Goal: Transaction & Acquisition: Purchase product/service

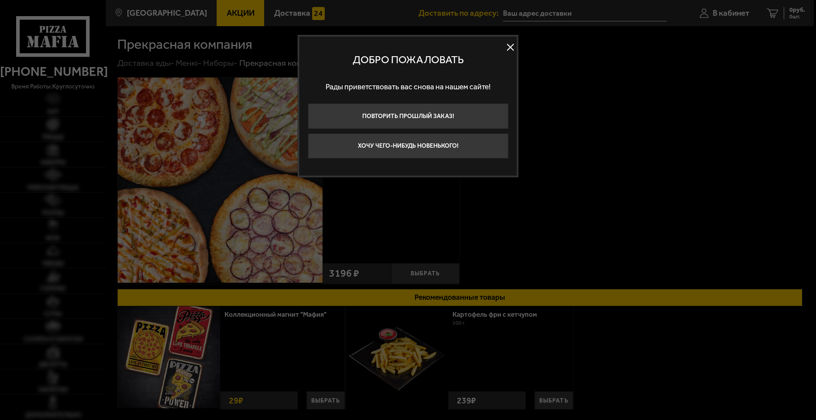
type input "[STREET_ADDRESS]"
drag, startPoint x: 512, startPoint y: 48, endPoint x: 511, endPoint y: 52, distance: 4.4
click at [512, 46] on button at bounding box center [510, 47] width 13 height 13
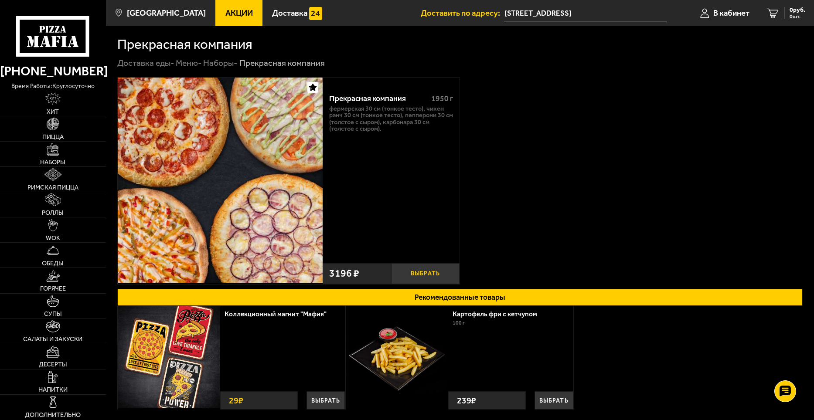
click at [427, 268] on button "Выбрать" at bounding box center [425, 273] width 68 height 21
click at [782, 10] on span "3196 руб." at bounding box center [792, 10] width 26 height 6
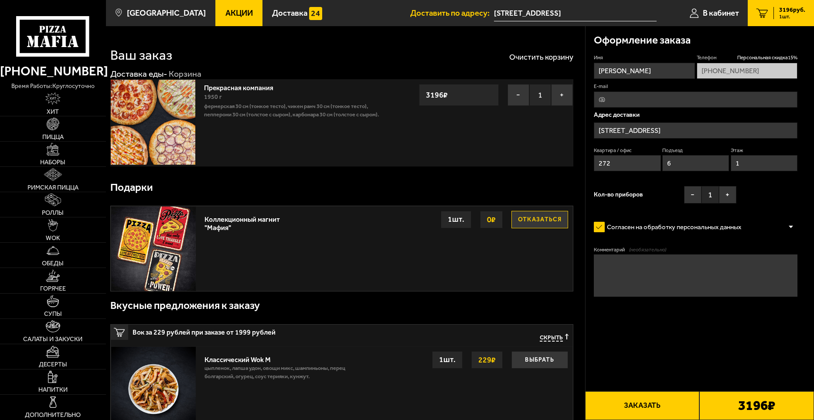
type input "[STREET_ADDRESS]"
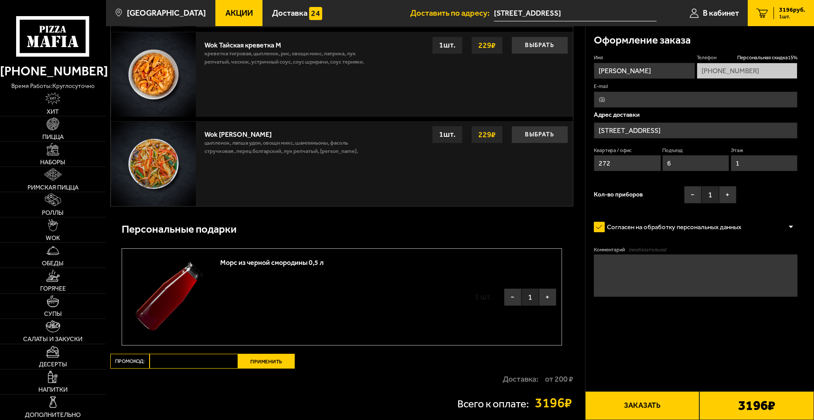
scroll to position [758, 0]
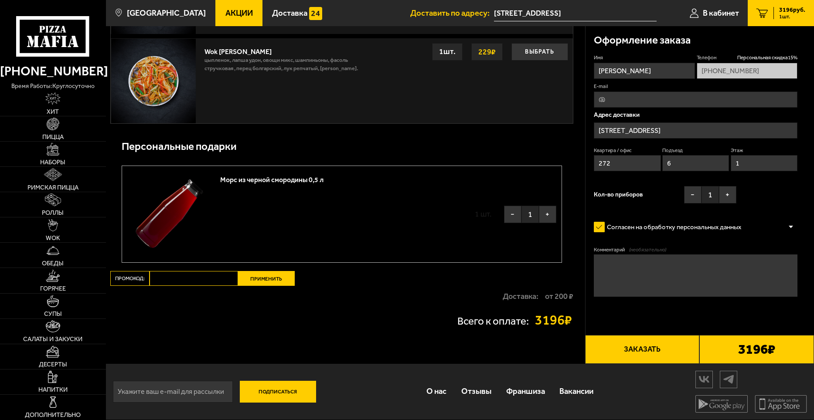
click at [205, 278] on input "Промокод:" at bounding box center [194, 278] width 88 height 15
paste input "mf0051"
type input "mf0051"
click at [255, 281] on button "Применить" at bounding box center [266, 278] width 57 height 15
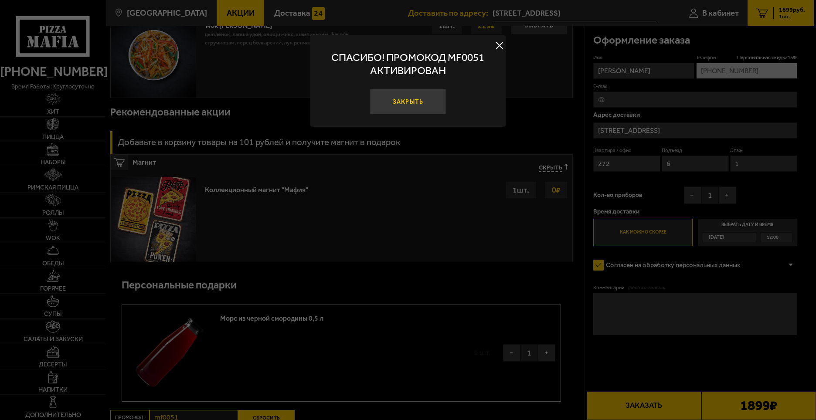
click at [418, 97] on button "Закрыть" at bounding box center [408, 102] width 77 height 26
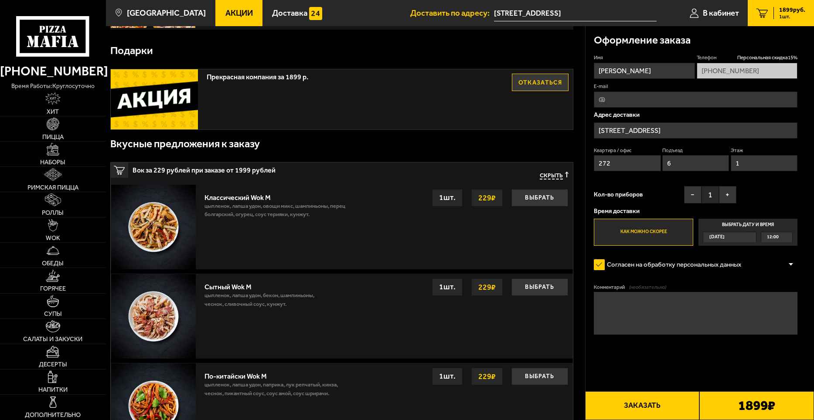
scroll to position [44, 0]
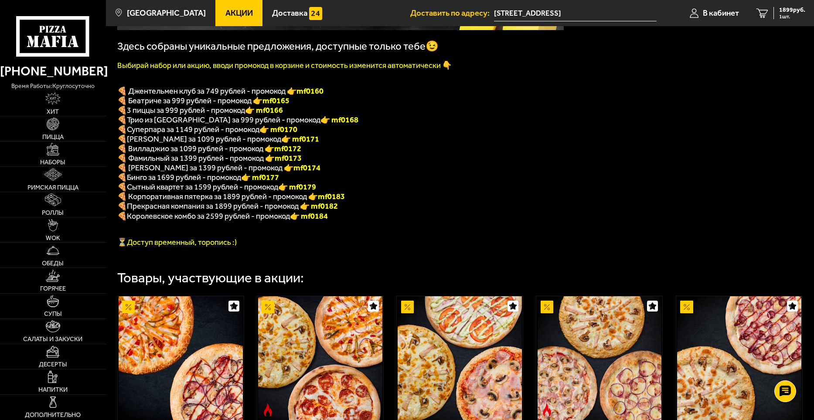
scroll to position [174, 0]
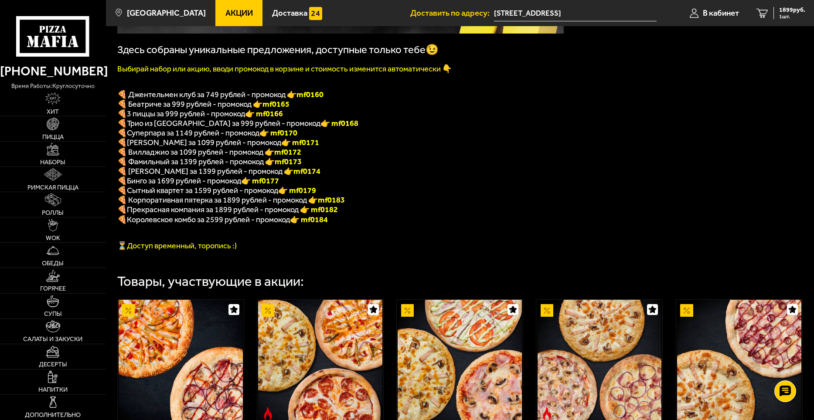
click at [561, 151] on div "Здесь собраны уникальные предложения, доступные только тебе😉 Выбирай набор или …" at bounding box center [340, 77] width 446 height 348
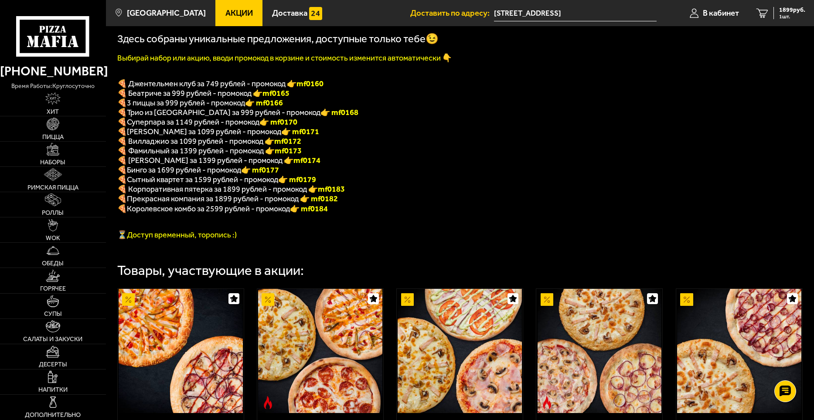
scroll to position [44, 0]
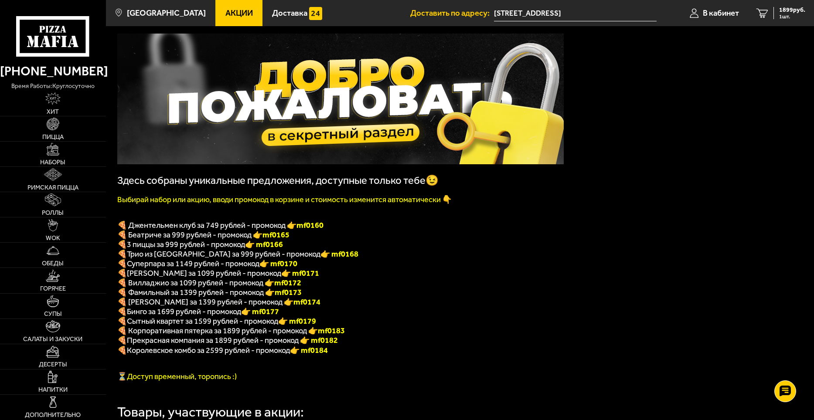
click at [293, 307] on b "mf0174" at bounding box center [306, 302] width 27 height 10
copy b "mf0174"
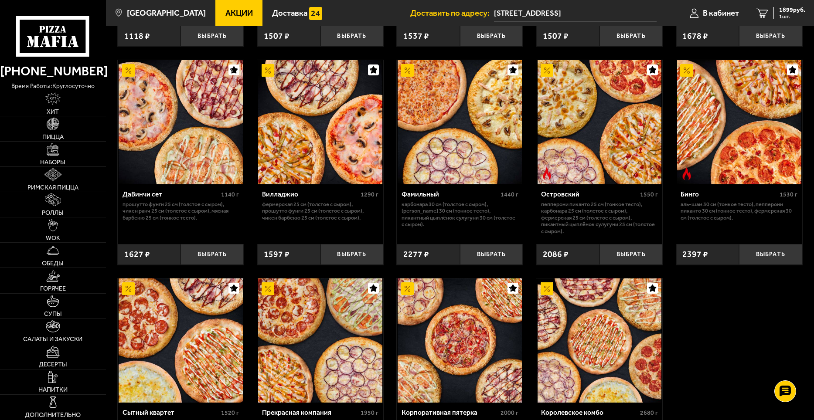
scroll to position [654, 0]
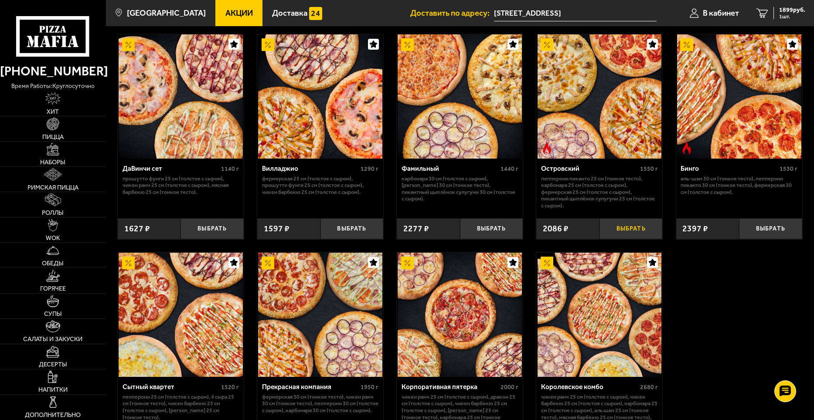
click at [618, 239] on button "Выбрать" at bounding box center [630, 228] width 63 height 21
click at [785, 12] on span "3985 руб." at bounding box center [792, 10] width 26 height 6
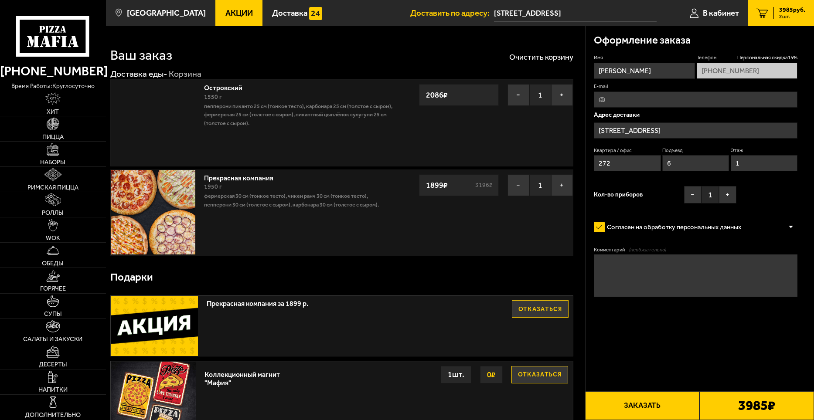
type input "[STREET_ADDRESS]"
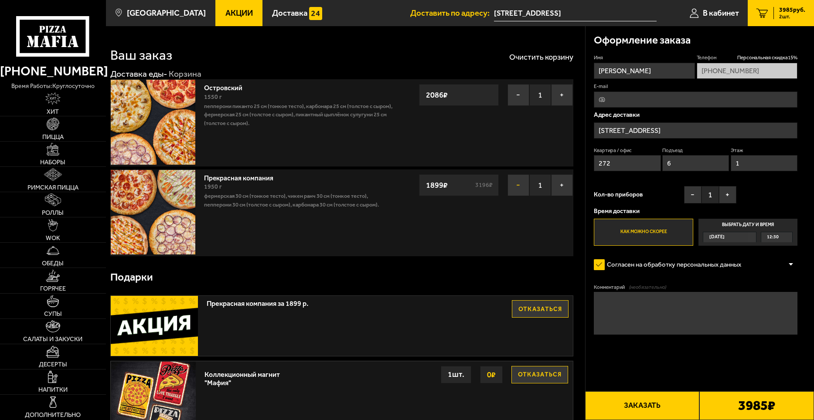
click at [515, 188] on button "−" at bounding box center [518, 185] width 22 height 22
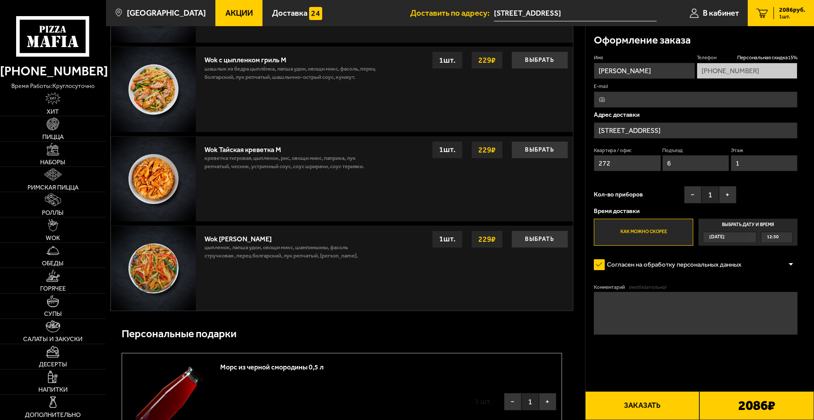
scroll to position [698, 0]
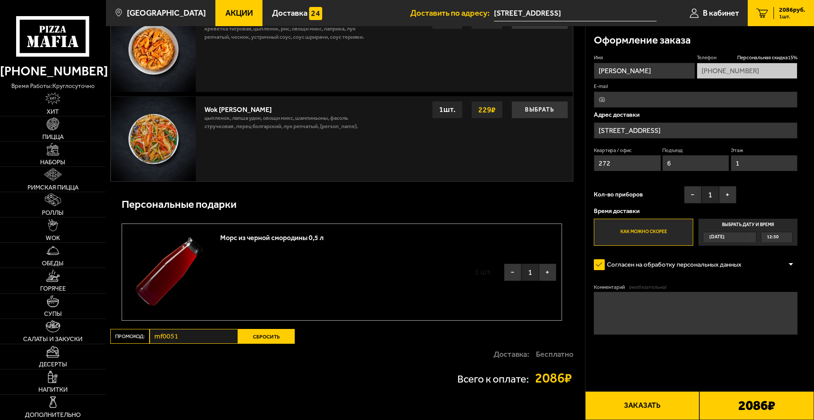
click at [276, 338] on button "Сбросить" at bounding box center [266, 336] width 57 height 15
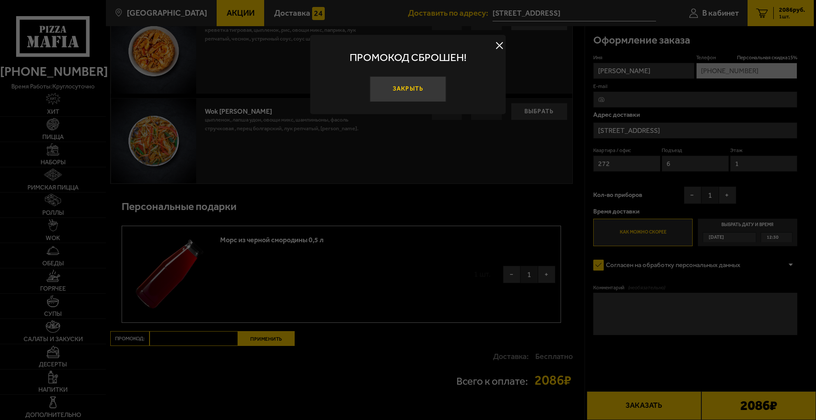
click at [415, 86] on button "Закрыть" at bounding box center [408, 89] width 77 height 26
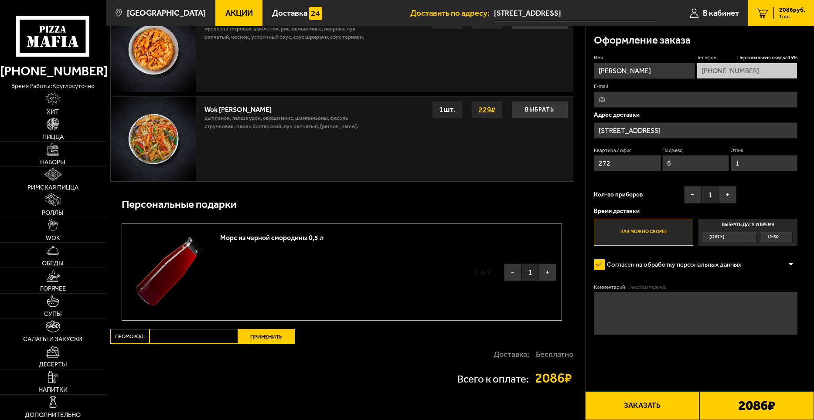
click at [190, 338] on input "Промокод:" at bounding box center [194, 336] width 88 height 15
paste input "mf0174"
type input "mf0174"
click at [270, 344] on button "Применить" at bounding box center [266, 336] width 57 height 15
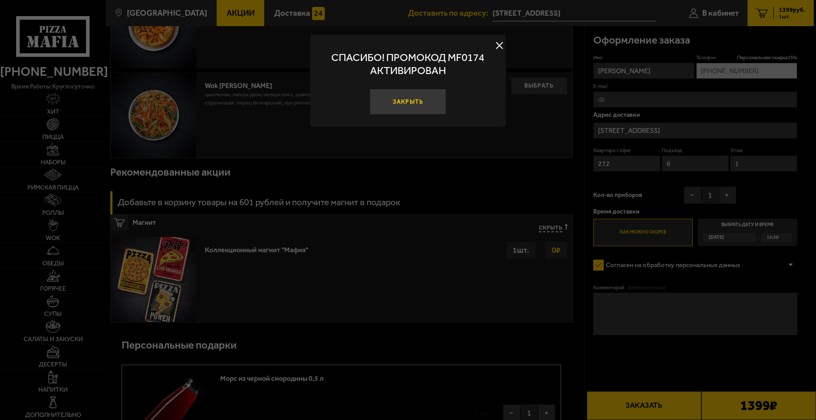
click at [426, 101] on button "Закрыть" at bounding box center [408, 102] width 77 height 26
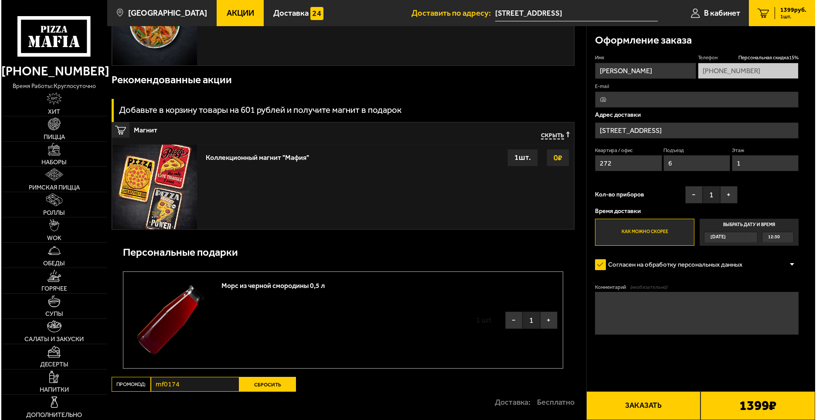
scroll to position [897, 0]
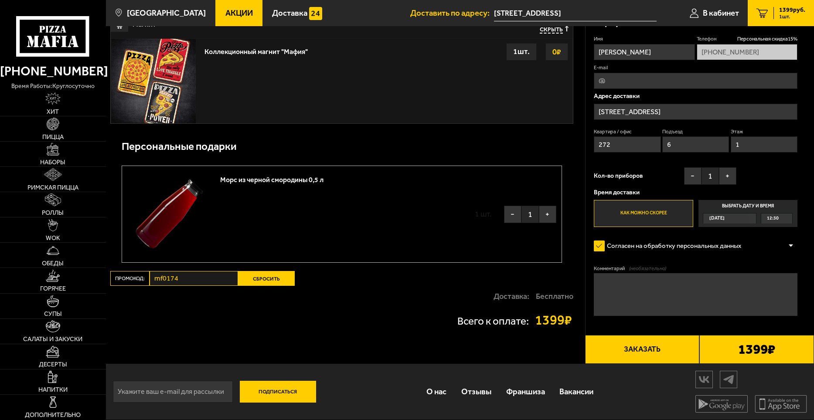
click at [631, 345] on button "Заказать" at bounding box center [642, 349] width 115 height 29
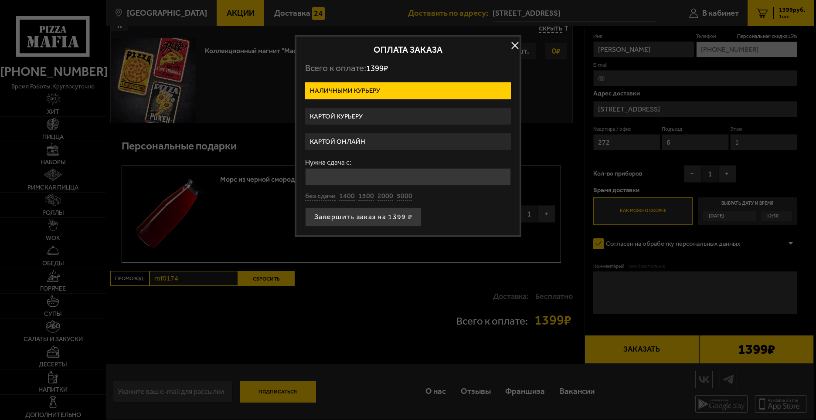
click at [437, 143] on label "Картой онлайн" at bounding box center [408, 141] width 206 height 17
click at [0, 0] on input "Картой онлайн" at bounding box center [0, 0] width 0 height 0
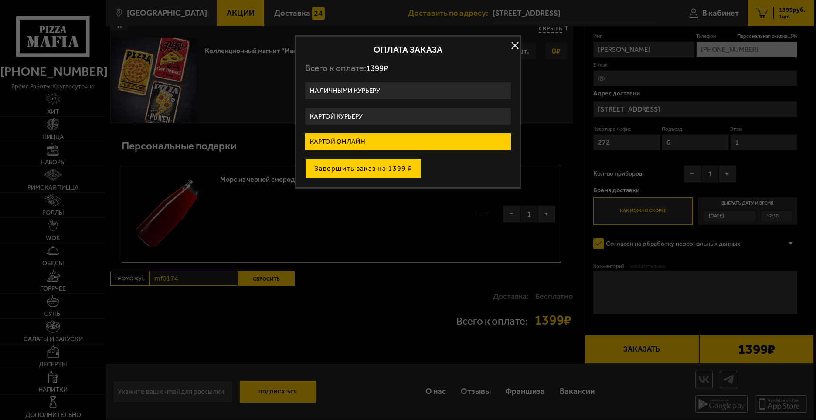
click at [402, 172] on button "Завершить заказ на 1399 ₽" at bounding box center [363, 168] width 116 height 19
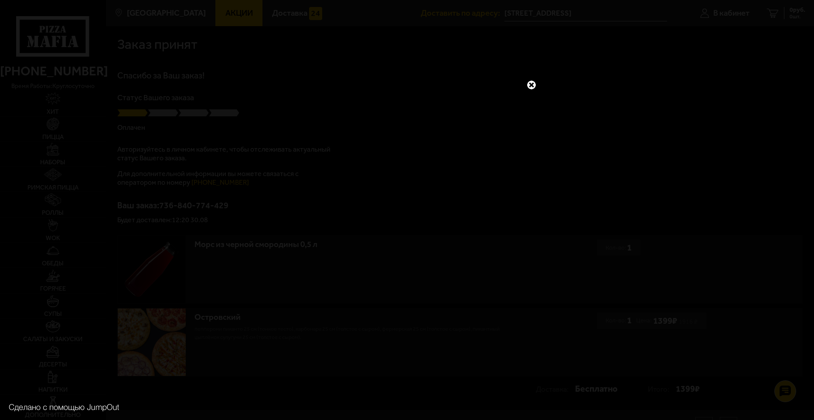
click at [534, 78] on div at bounding box center [407, 210] width 814 height 420
